Goal: Learn about a topic: Understand process/instructions

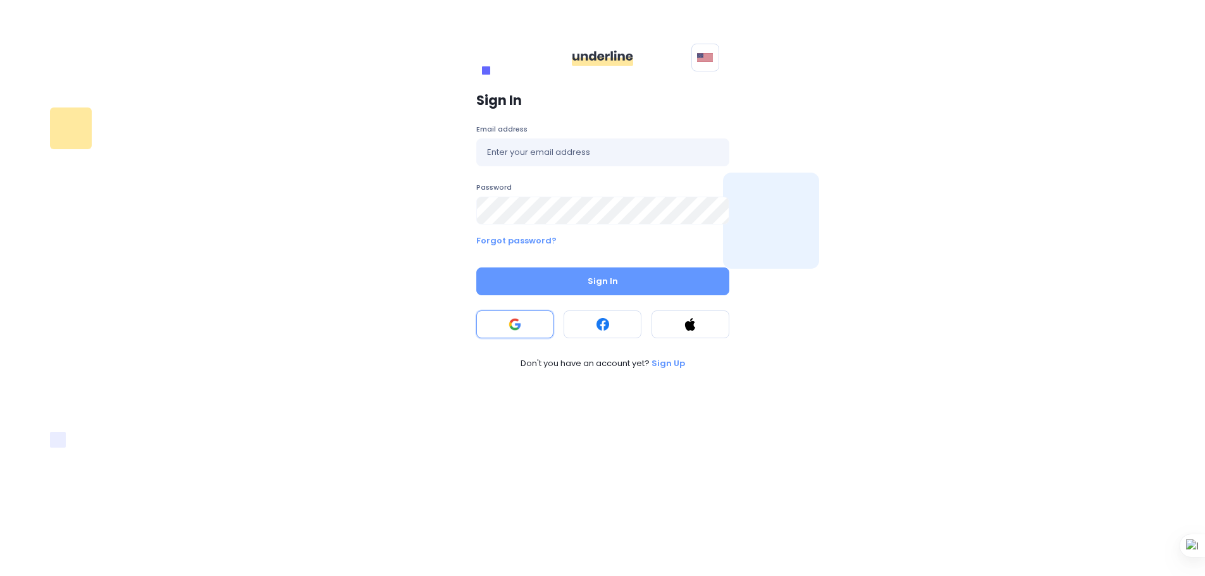
click at [506, 323] on button at bounding box center [515, 325] width 78 height 28
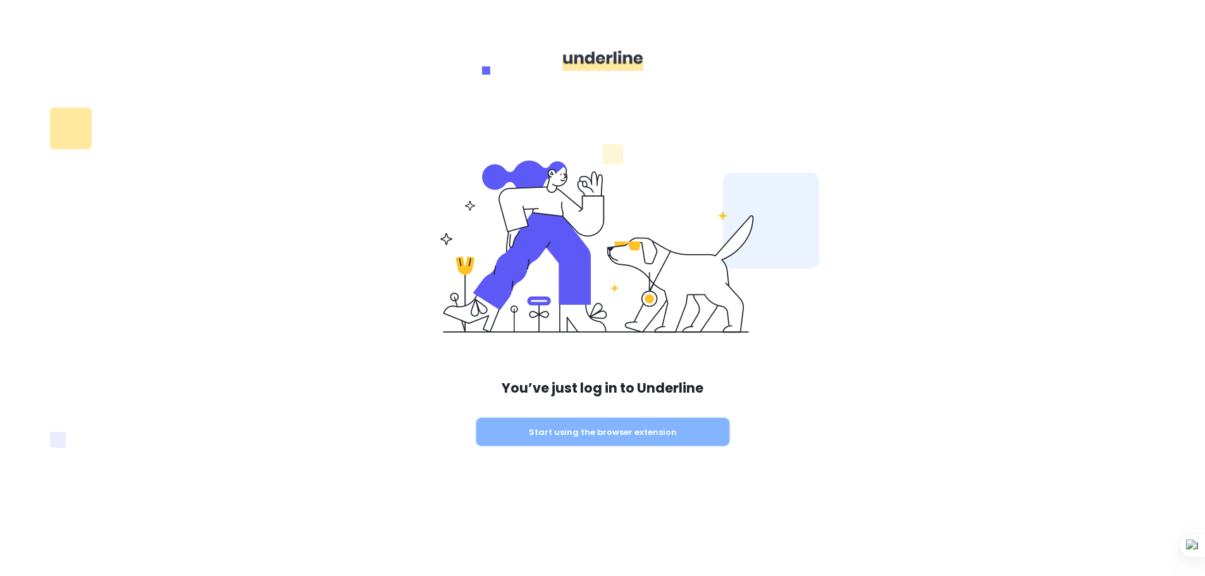
click at [578, 442] on button "Start using the browser extension" at bounding box center [602, 432] width 253 height 28
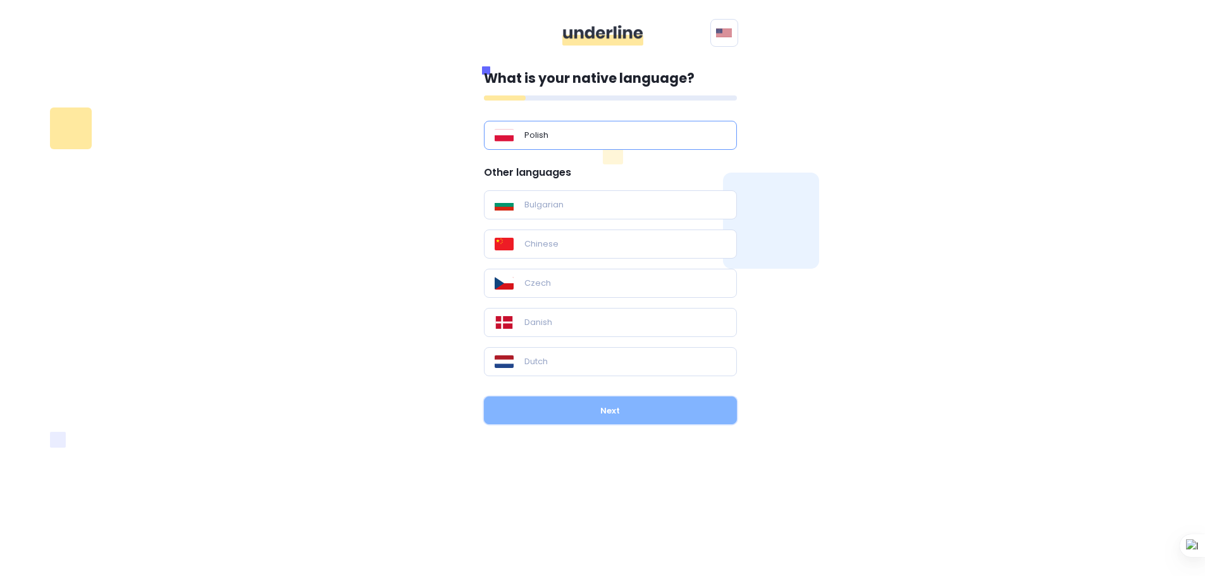
click at [590, 415] on button "Next" at bounding box center [610, 411] width 253 height 28
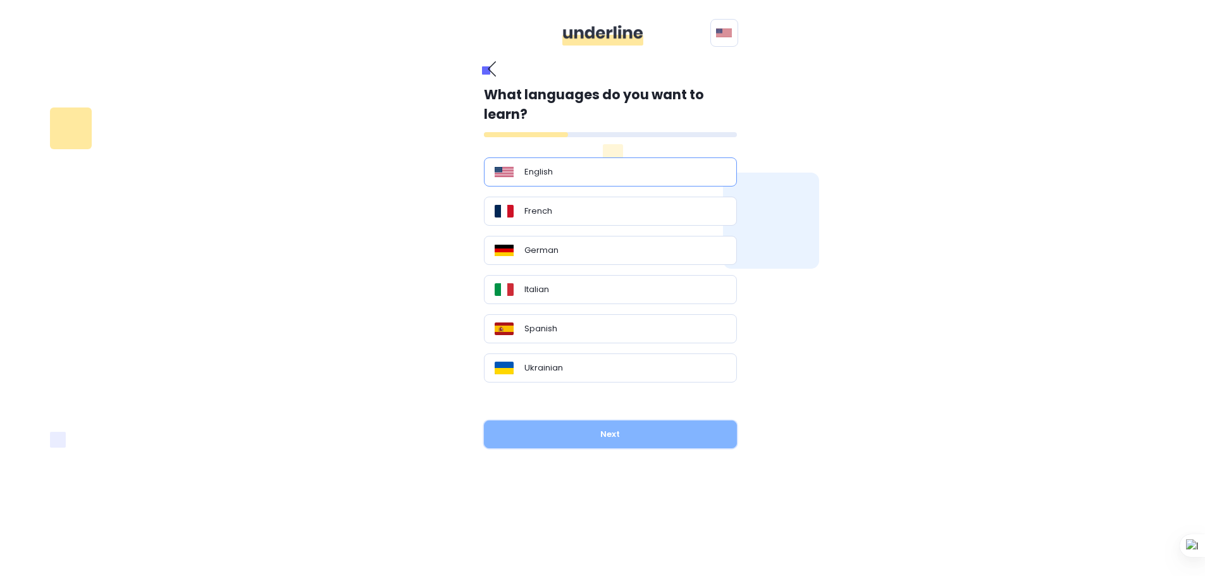
click at [588, 435] on button "Next" at bounding box center [610, 435] width 253 height 28
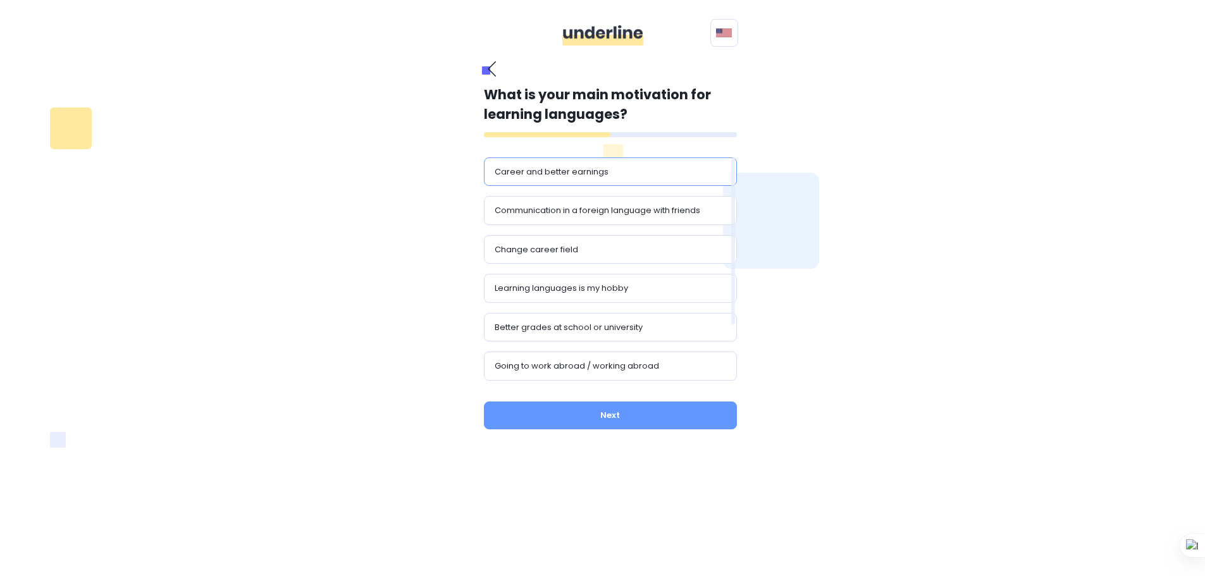
click at [571, 159] on div "Career and better earnings" at bounding box center [610, 171] width 253 height 29
click at [639, 417] on button "Next" at bounding box center [610, 416] width 253 height 28
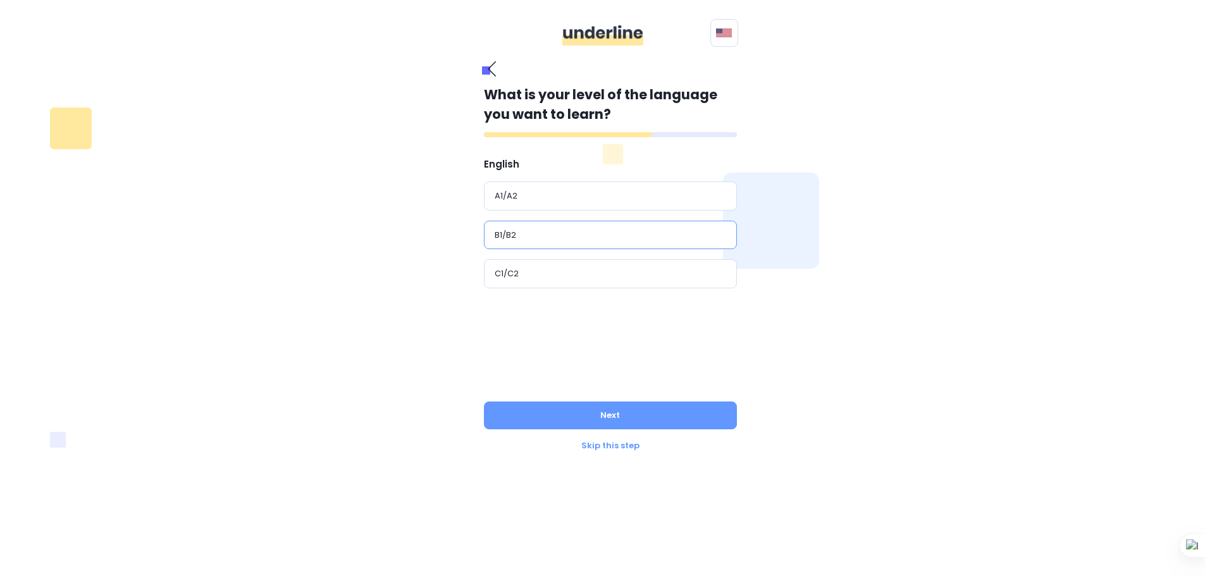
click at [537, 231] on div "B1/B2" at bounding box center [610, 235] width 231 height 13
click at [594, 416] on button "Next" at bounding box center [610, 416] width 253 height 28
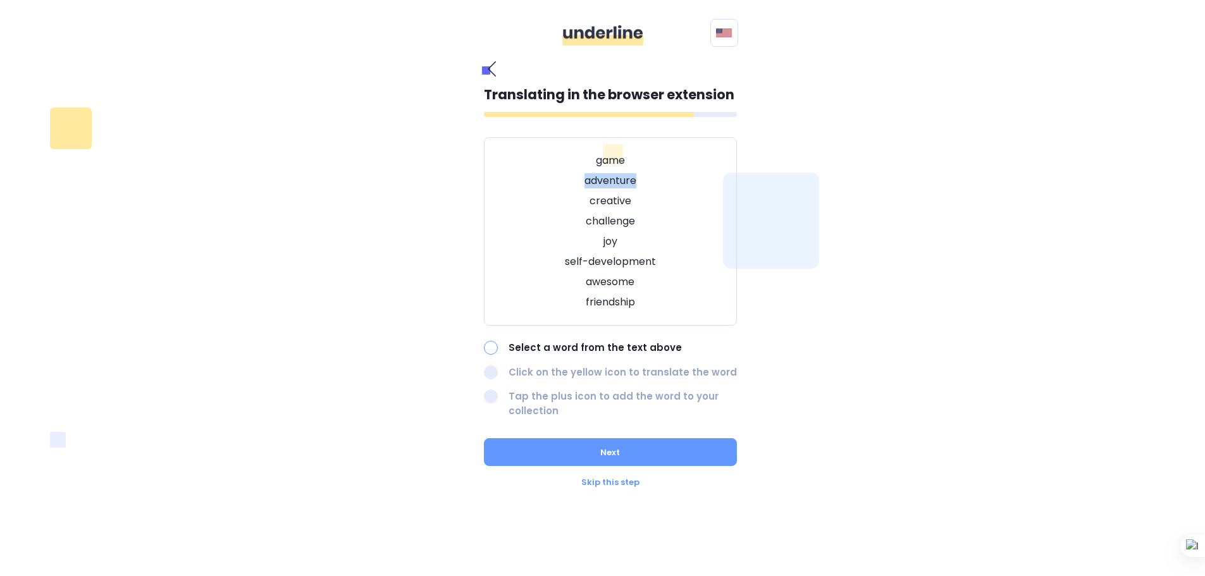
drag, startPoint x: 582, startPoint y: 179, endPoint x: 634, endPoint y: 181, distance: 52.5
click at [634, 181] on p "adventure" at bounding box center [610, 180] width 221 height 15
click at [420, 268] on div "What is your native language? Polish Other languages Bulgarian Chinese Czech Da…" at bounding box center [602, 274] width 865 height 443
click at [491, 371] on div at bounding box center [491, 373] width 14 height 14
click at [493, 366] on div at bounding box center [491, 373] width 14 height 14
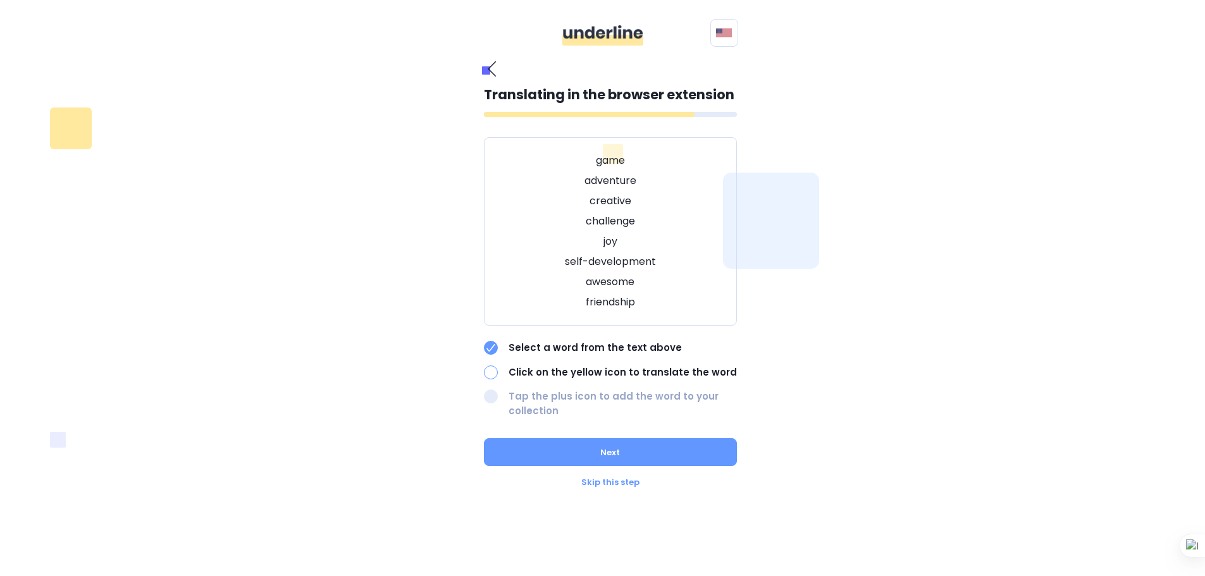
click at [633, 182] on p "adventure" at bounding box center [610, 180] width 221 height 15
drag, startPoint x: 579, startPoint y: 181, endPoint x: 640, endPoint y: 184, distance: 60.8
click at [641, 182] on p "adventure" at bounding box center [610, 180] width 221 height 15
click at [78, 576] on img at bounding box center [41, 584] width 73 height 13
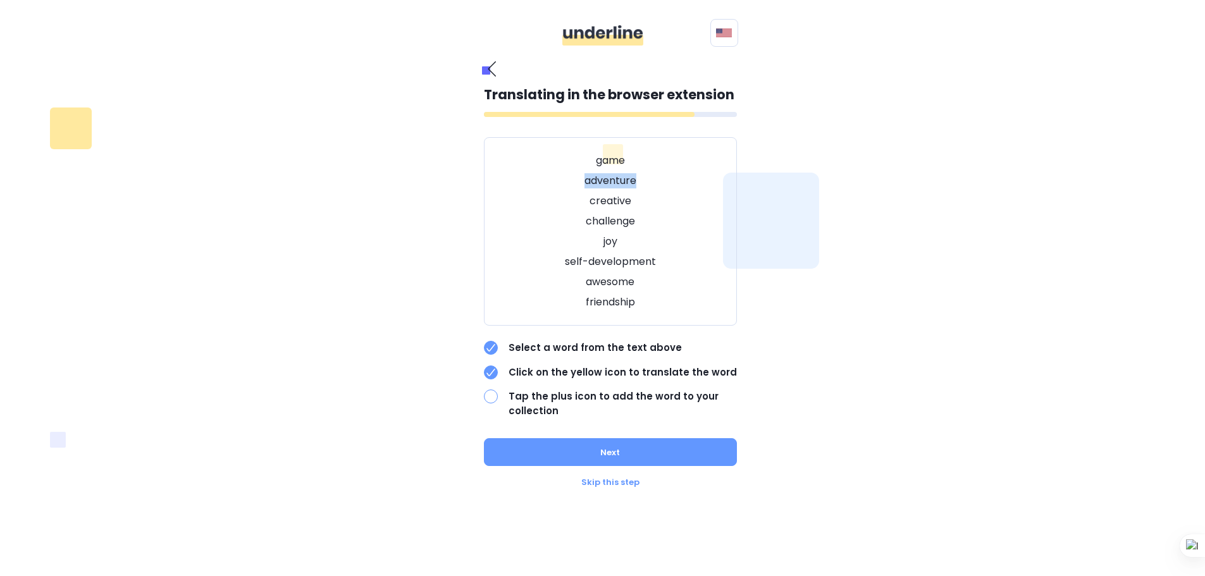
click at [660, 460] on button "Next" at bounding box center [610, 452] width 253 height 28
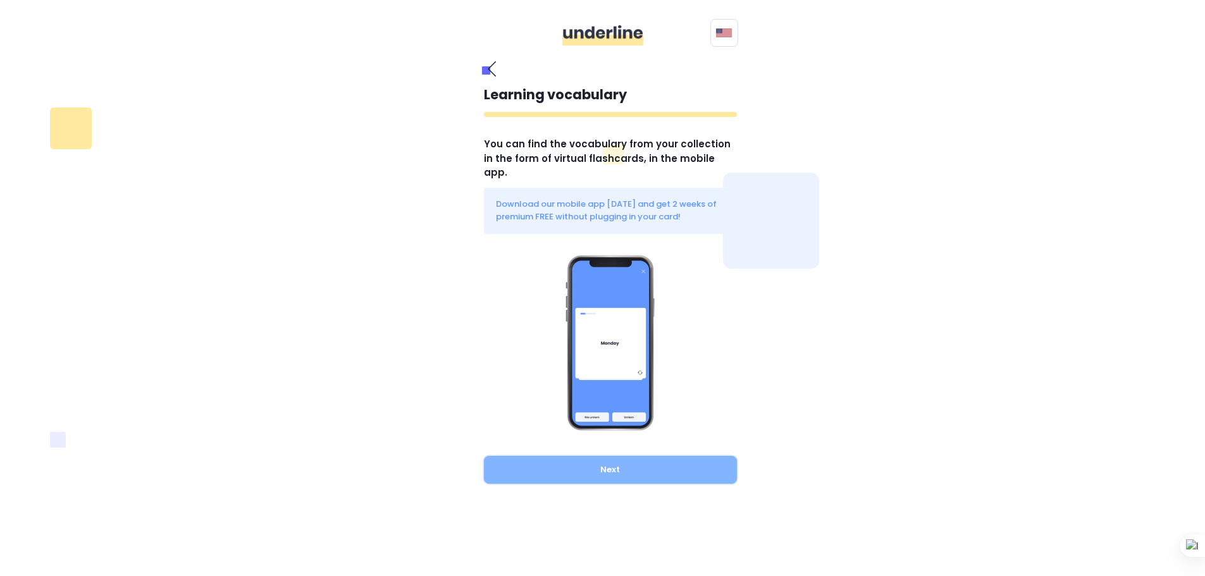
click at [651, 465] on button "Next" at bounding box center [610, 470] width 253 height 28
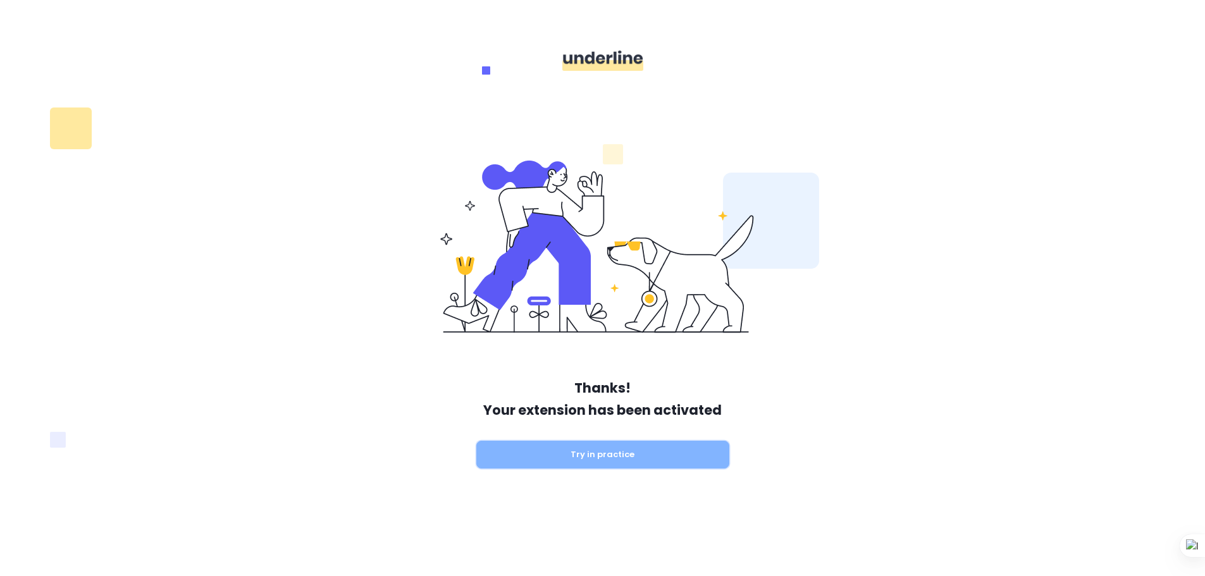
click at [624, 456] on button "Try in practice" at bounding box center [602, 455] width 253 height 28
